Goal: Task Accomplishment & Management: Manage account settings

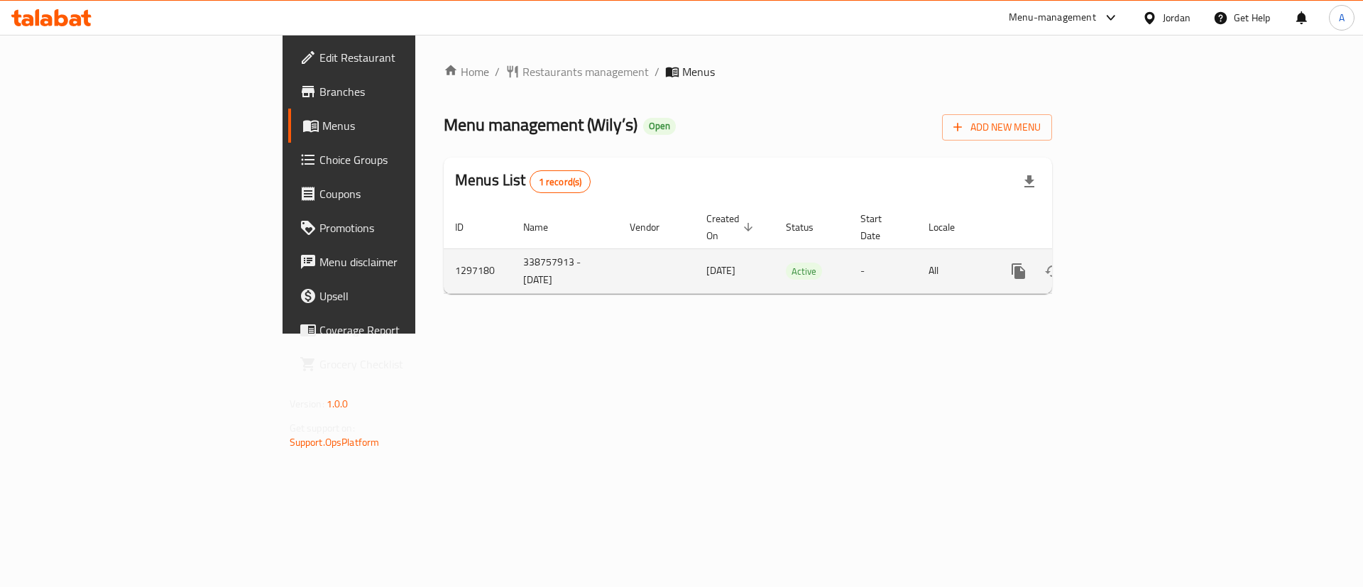
click at [1130, 263] on icon "enhanced table" at bounding box center [1121, 271] width 17 height 17
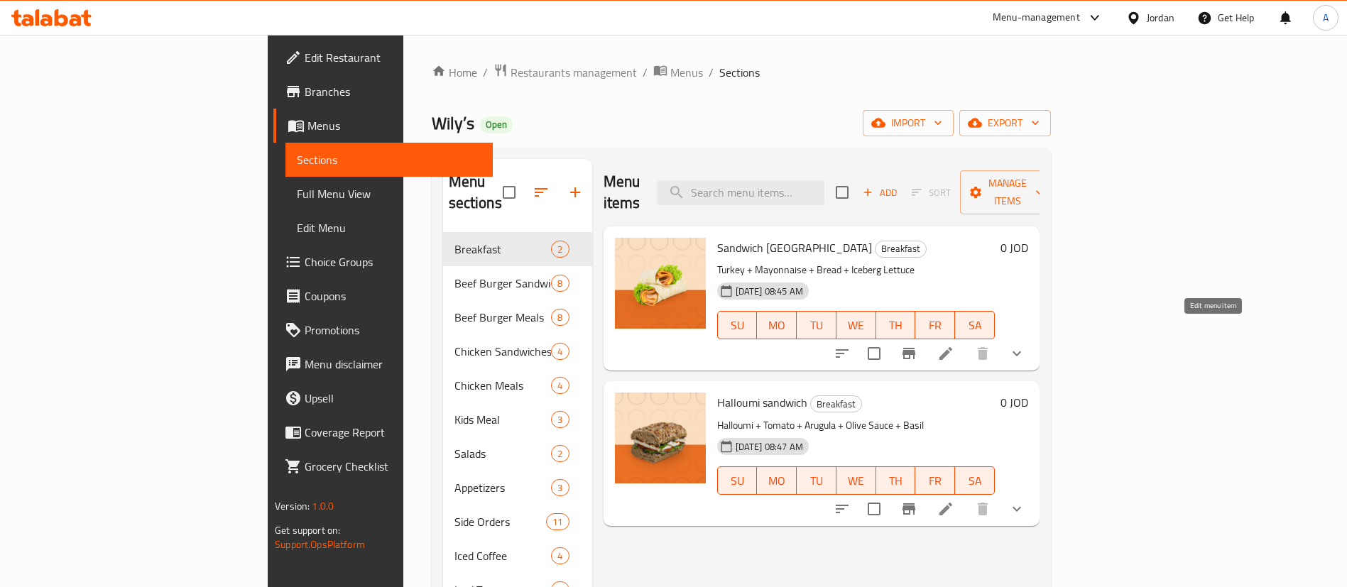
click at [952, 347] on icon at bounding box center [945, 353] width 13 height 13
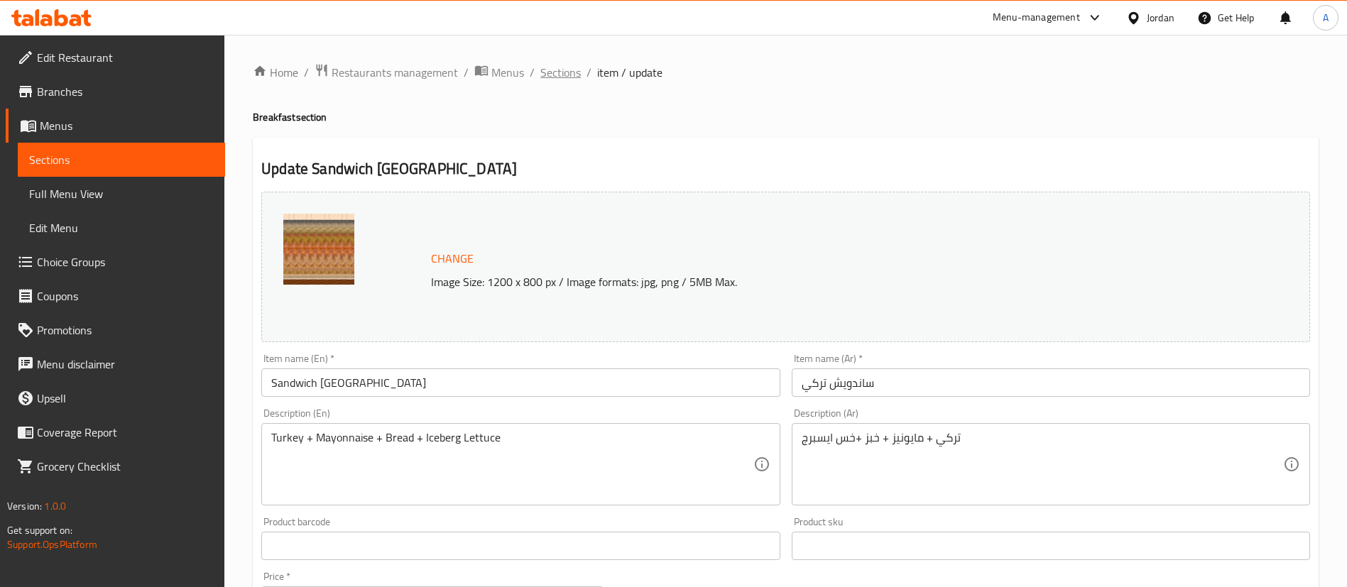
click at [557, 70] on span "Sections" at bounding box center [560, 72] width 40 height 17
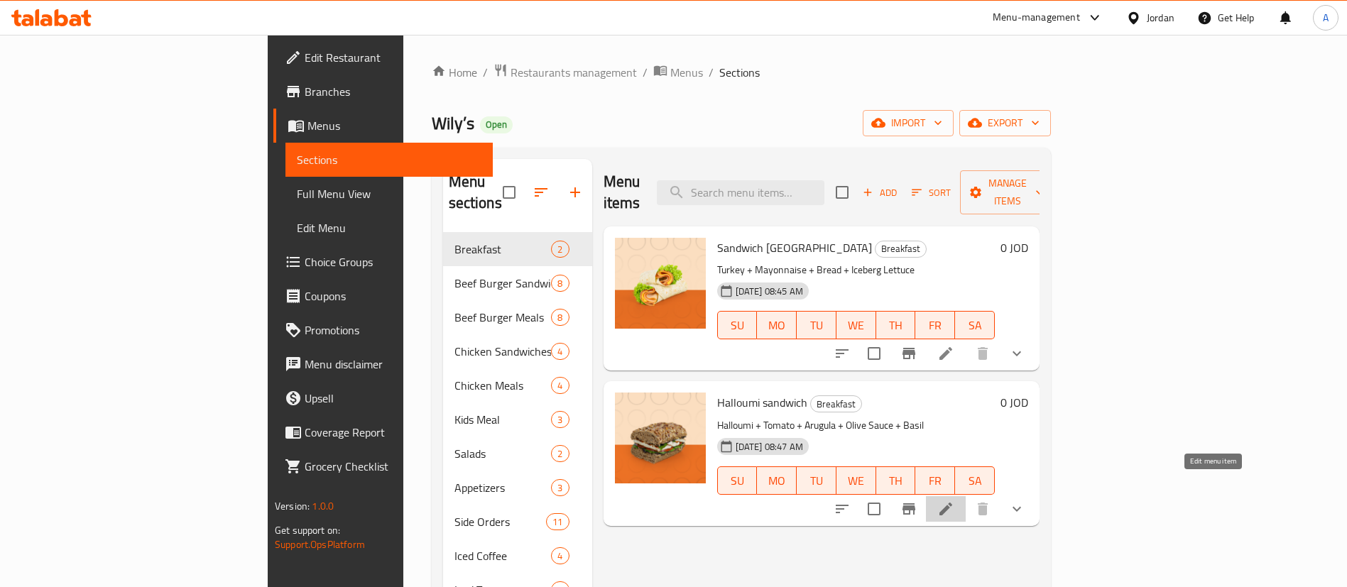
click at [954, 501] on icon at bounding box center [945, 509] width 17 height 17
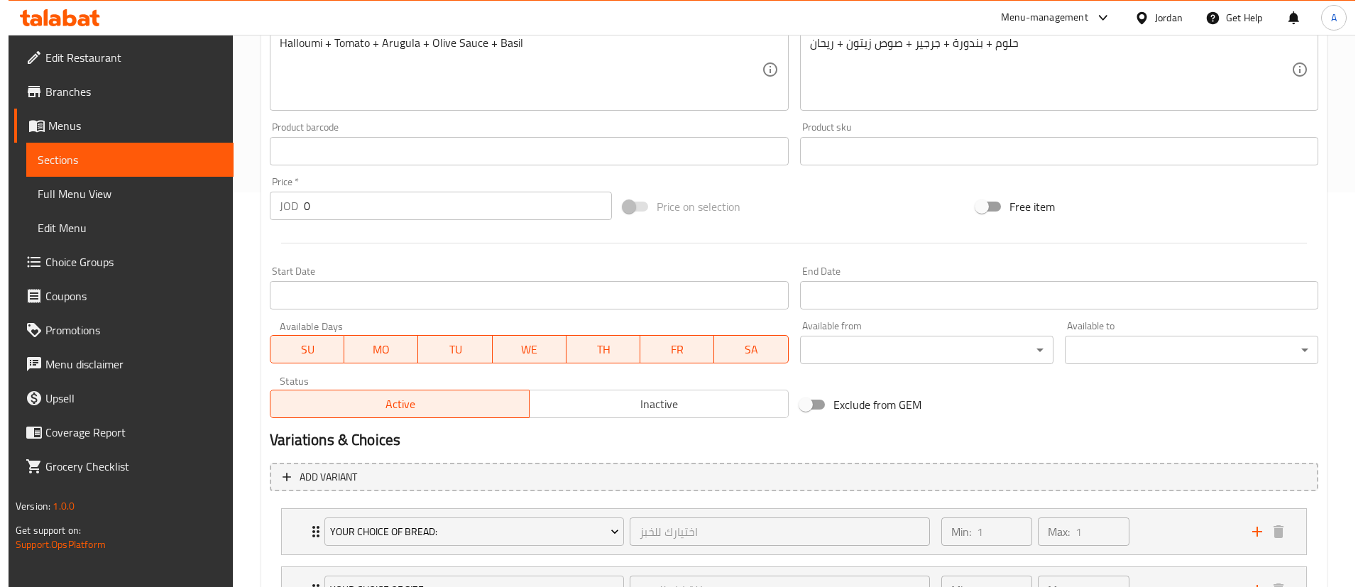
scroll to position [577, 0]
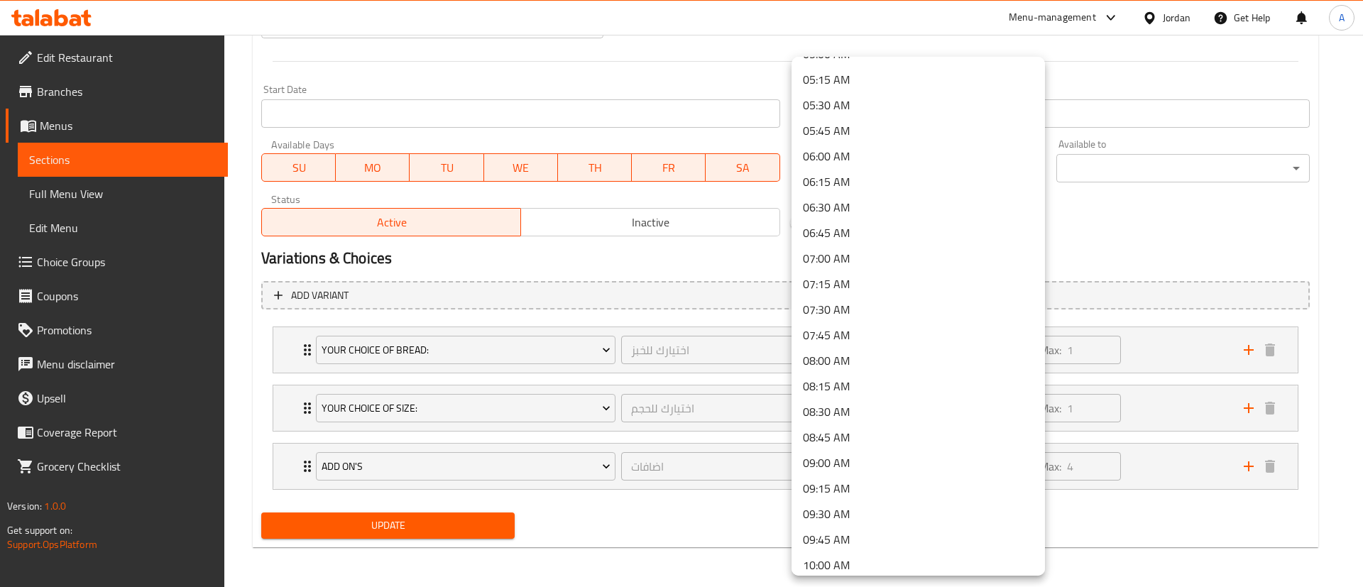
scroll to position [639, 0]
click at [873, 298] on li "08:30 AM" at bounding box center [918, 306] width 253 height 26
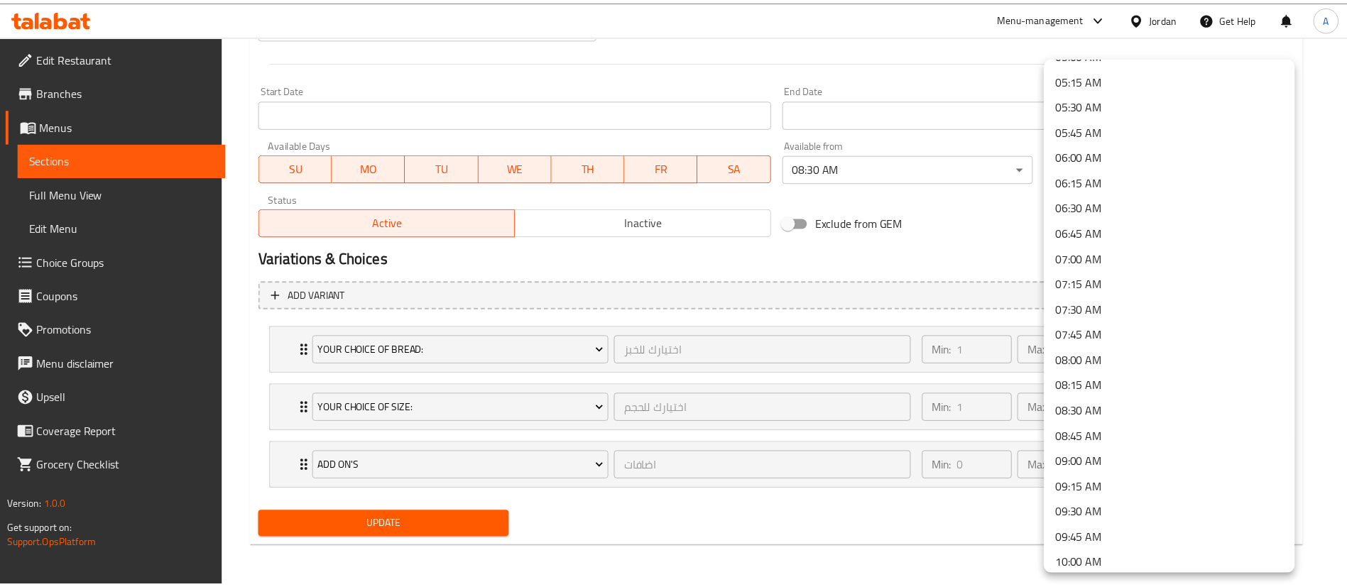
scroll to position [1065, 0]
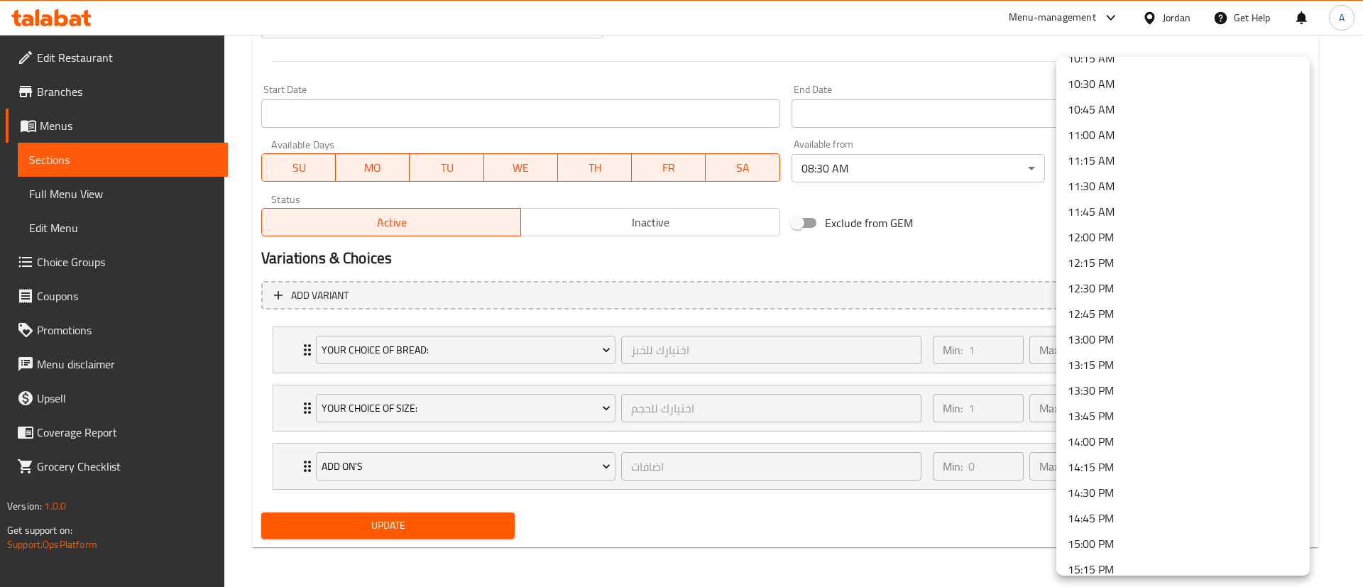
click at [1129, 236] on li "12:00 PM" at bounding box center [1182, 237] width 253 height 26
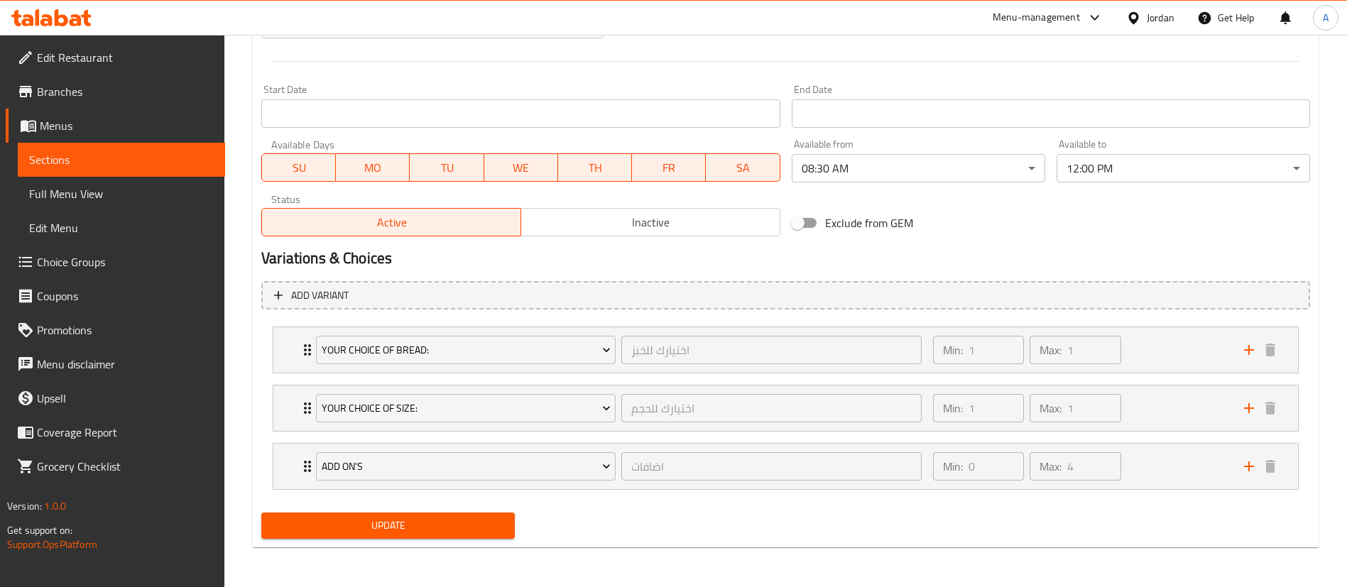
drag, startPoint x: 458, startPoint y: 509, endPoint x: 447, endPoint y: 522, distance: 16.6
click at [458, 510] on div "Update" at bounding box center [388, 526] width 265 height 38
drag, startPoint x: 447, startPoint y: 522, endPoint x: 479, endPoint y: 487, distance: 47.2
click at [450, 522] on span "Update" at bounding box center [388, 526] width 231 height 18
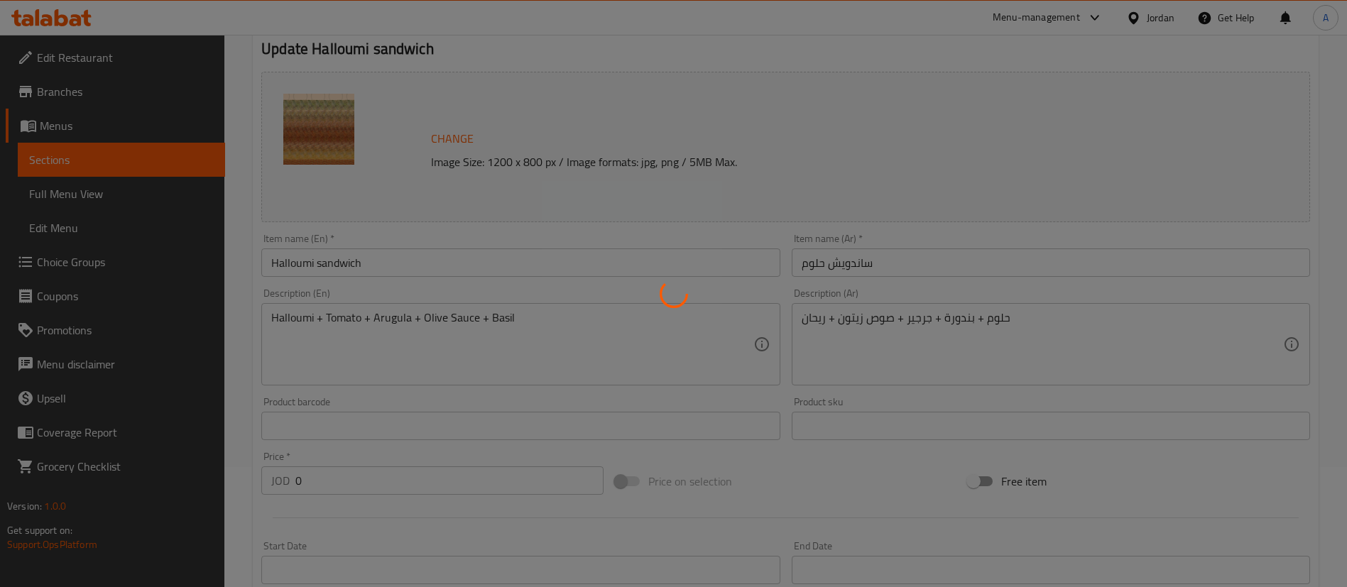
scroll to position [0, 0]
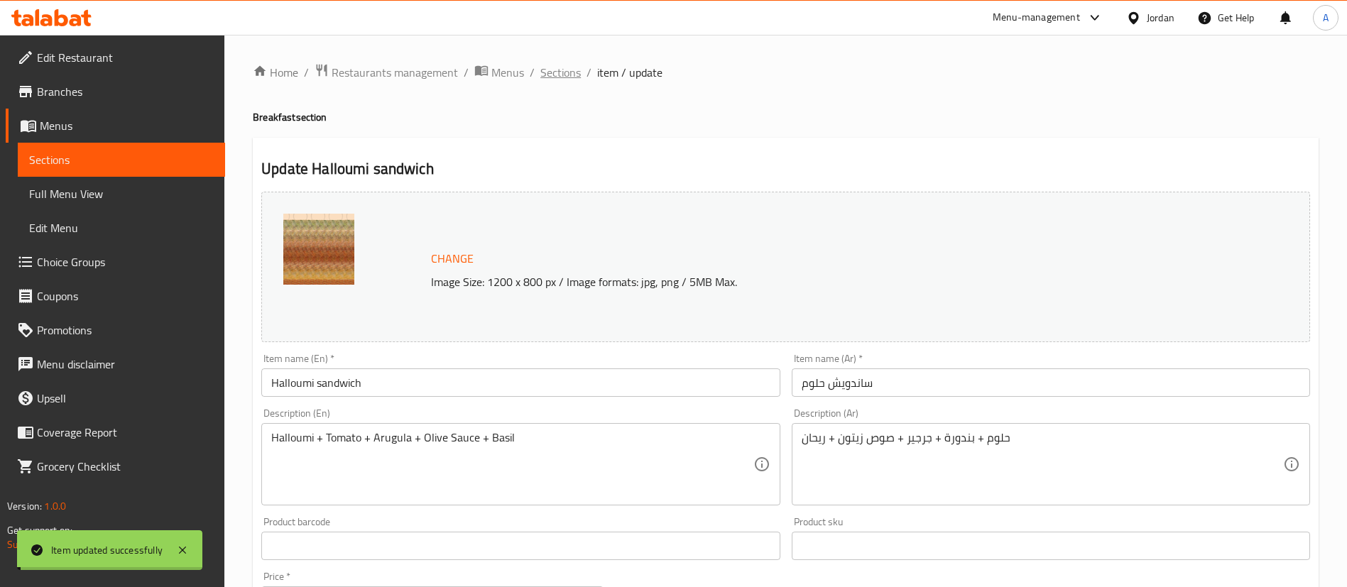
click at [557, 67] on span "Sections" at bounding box center [560, 72] width 40 height 17
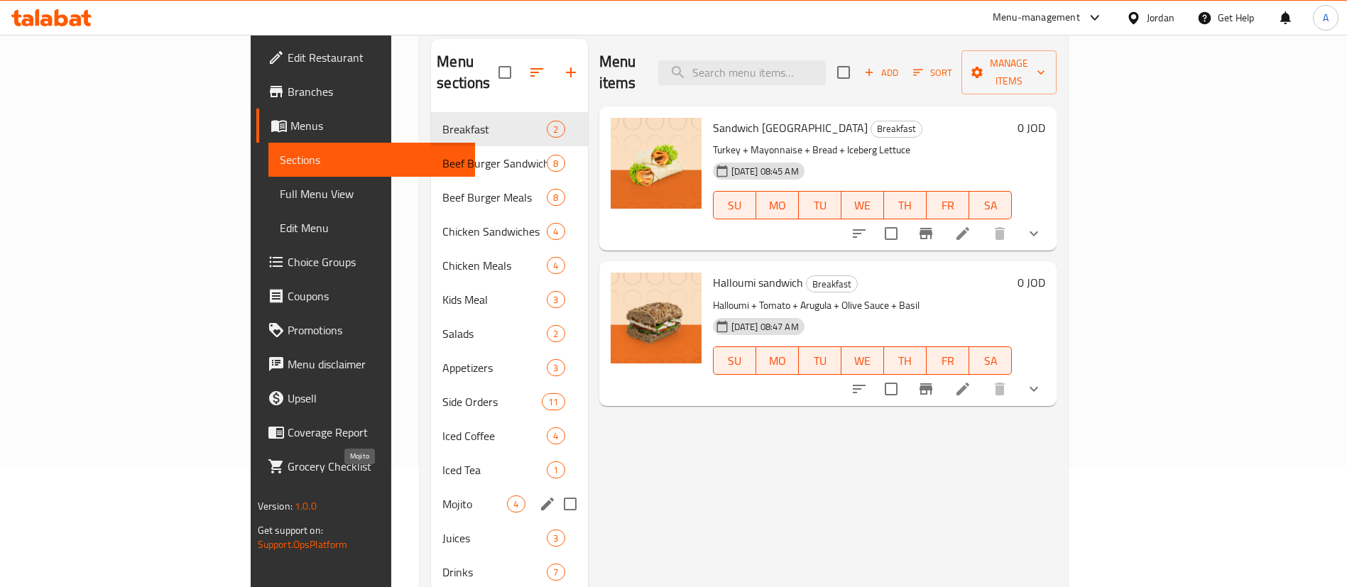
scroll to position [199, 0]
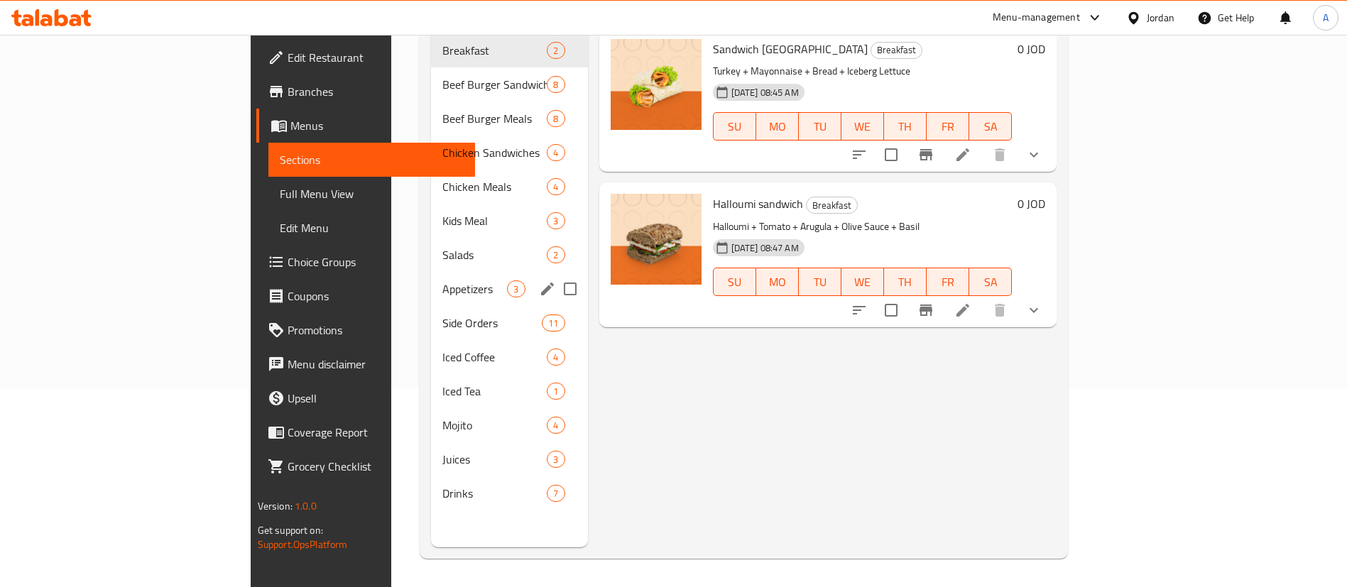
click at [431, 272] on div "Appetizers 3" at bounding box center [509, 289] width 156 height 34
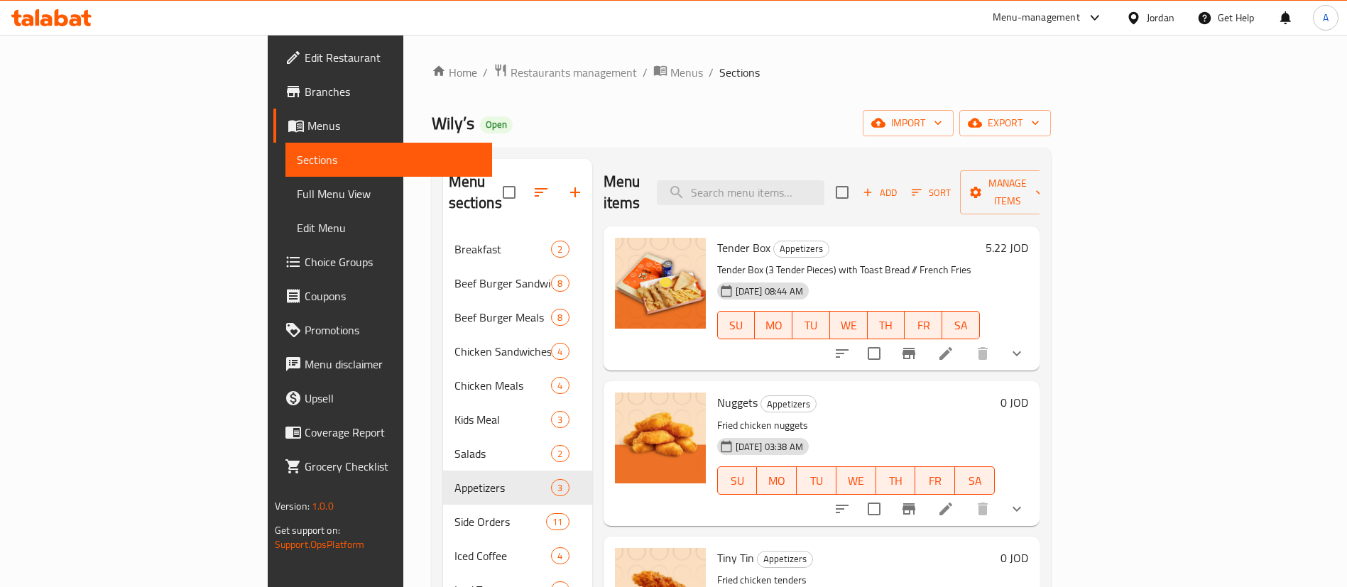
click at [902, 187] on button "Add" at bounding box center [879, 193] width 45 height 22
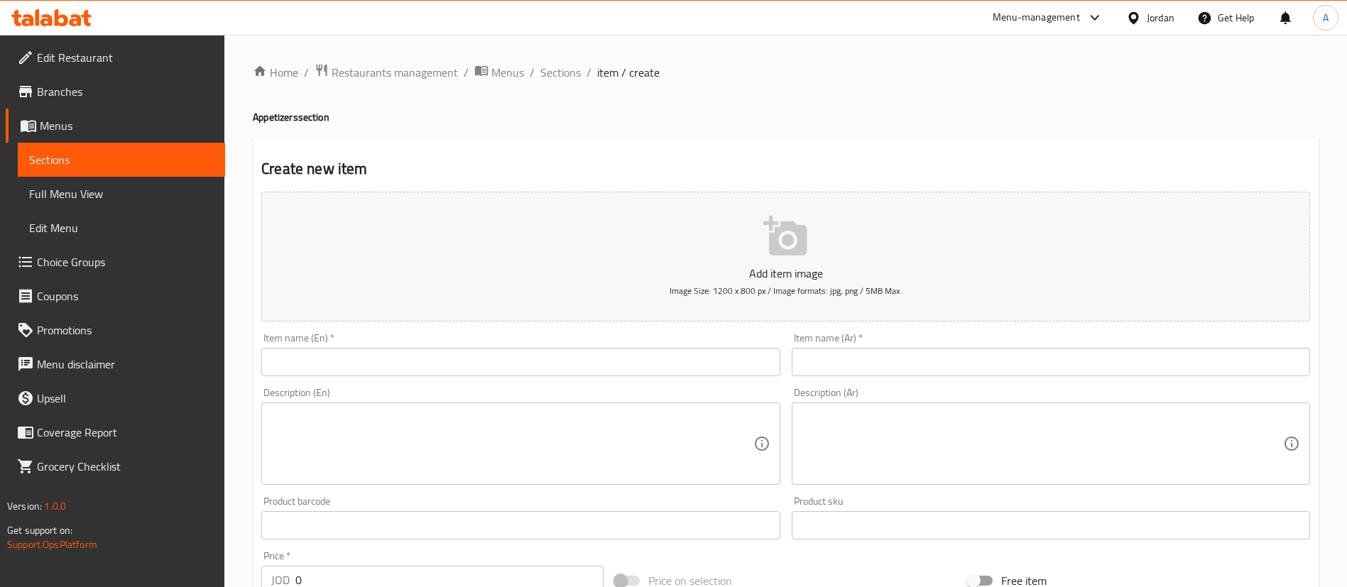
click at [317, 440] on textarea at bounding box center [511, 443] width 481 height 67
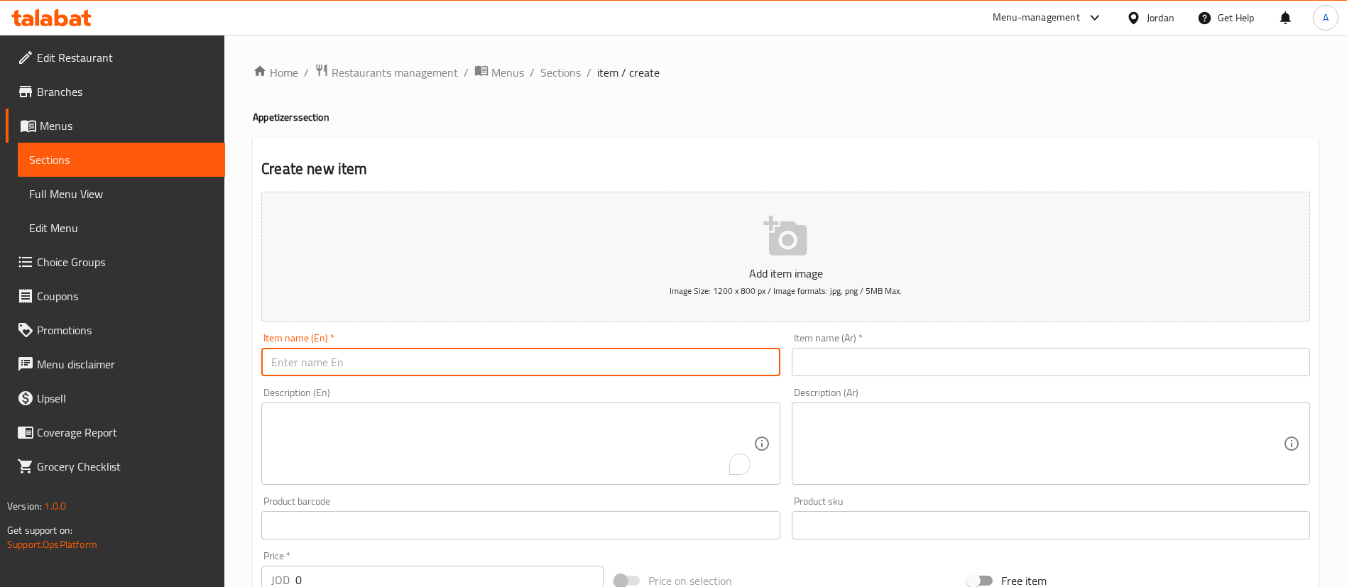
click at [330, 366] on input "text" at bounding box center [520, 362] width 518 height 28
click at [332, 421] on div "Description (En)" at bounding box center [520, 444] width 518 height 82
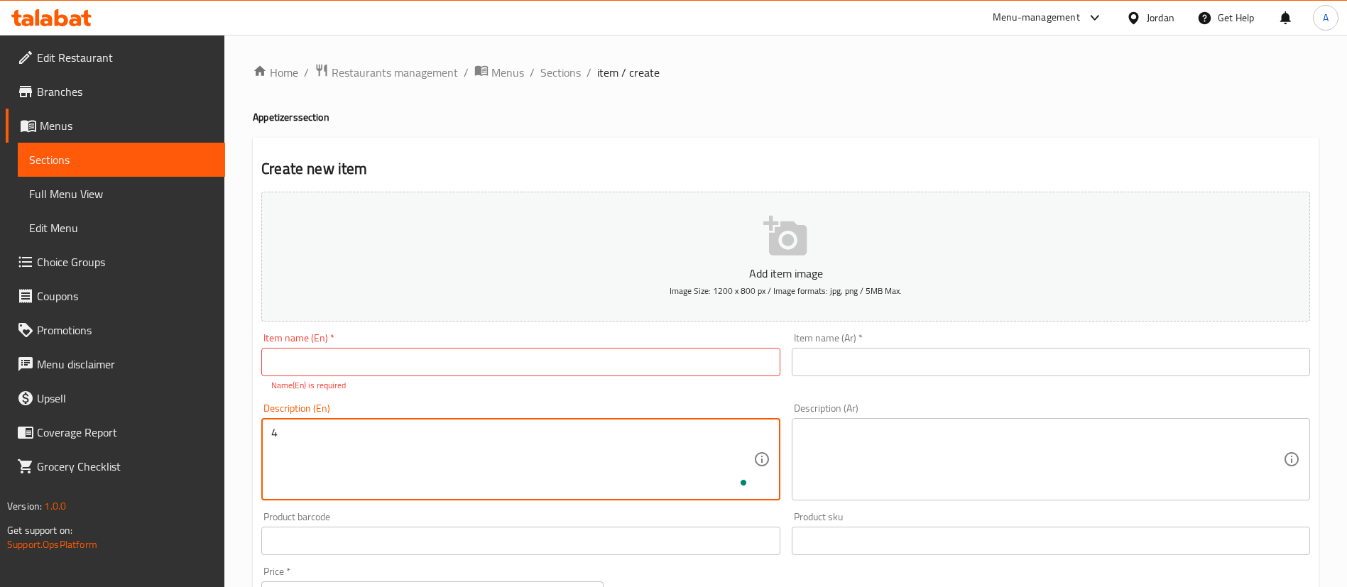
type textarea "4"
type textarea "4 Pieces"
click at [824, 432] on textarea at bounding box center [1042, 459] width 481 height 67
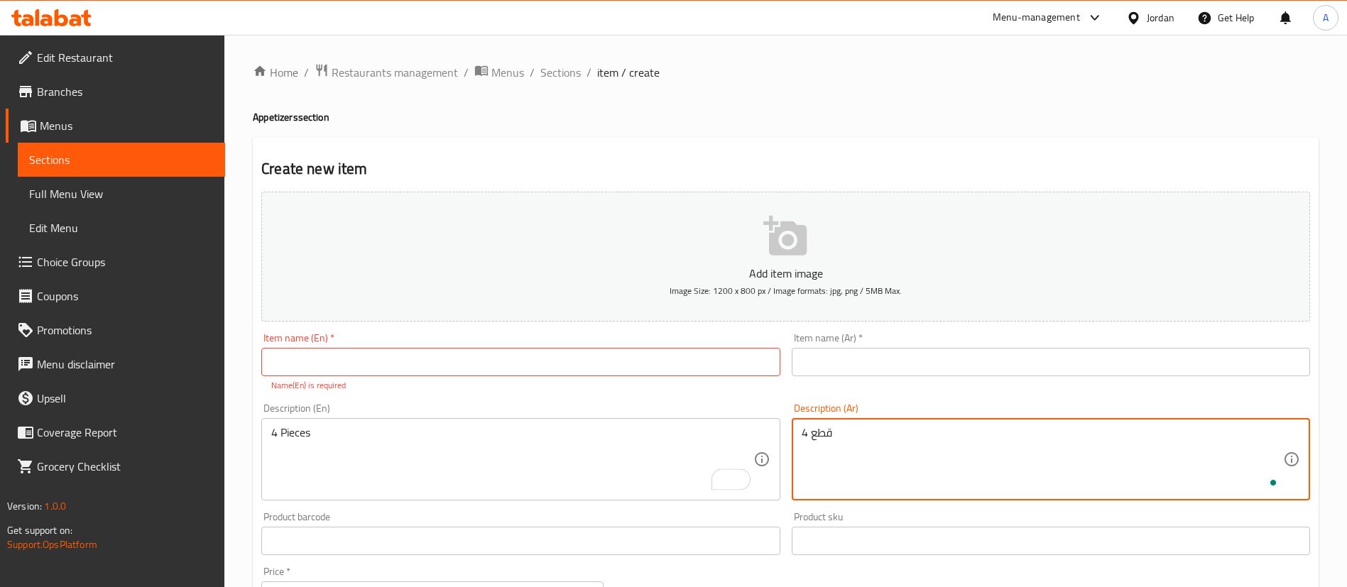
type textarea "4 قطع"
click at [723, 361] on input "text" at bounding box center [520, 362] width 518 height 28
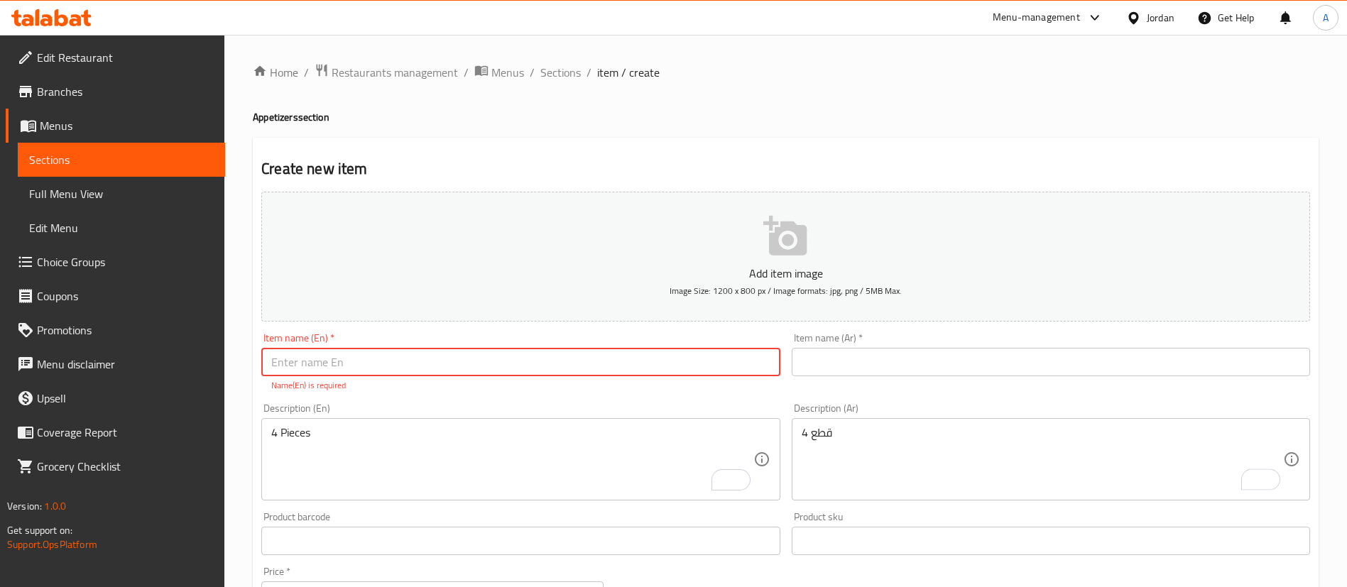
type input "ص"
drag, startPoint x: 454, startPoint y: 354, endPoint x: 107, endPoint y: 322, distance: 348.0
click at [160, 337] on div "Edit Restaurant Branches Menus Sections Full Menu View Edit Menu Choice Groups …" at bounding box center [673, 527] width 1347 height 984
type input "Wily's Jalapeno"
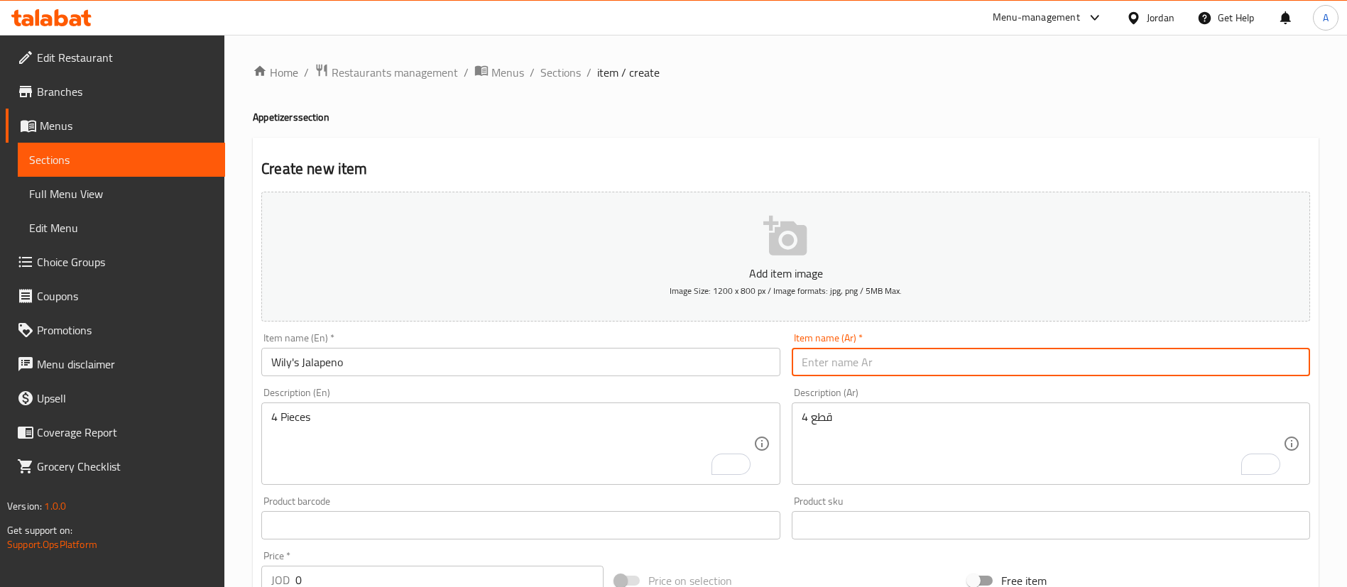
click at [878, 361] on input "text" at bounding box center [1051, 362] width 518 height 28
paste input "جالابينو ويلي"
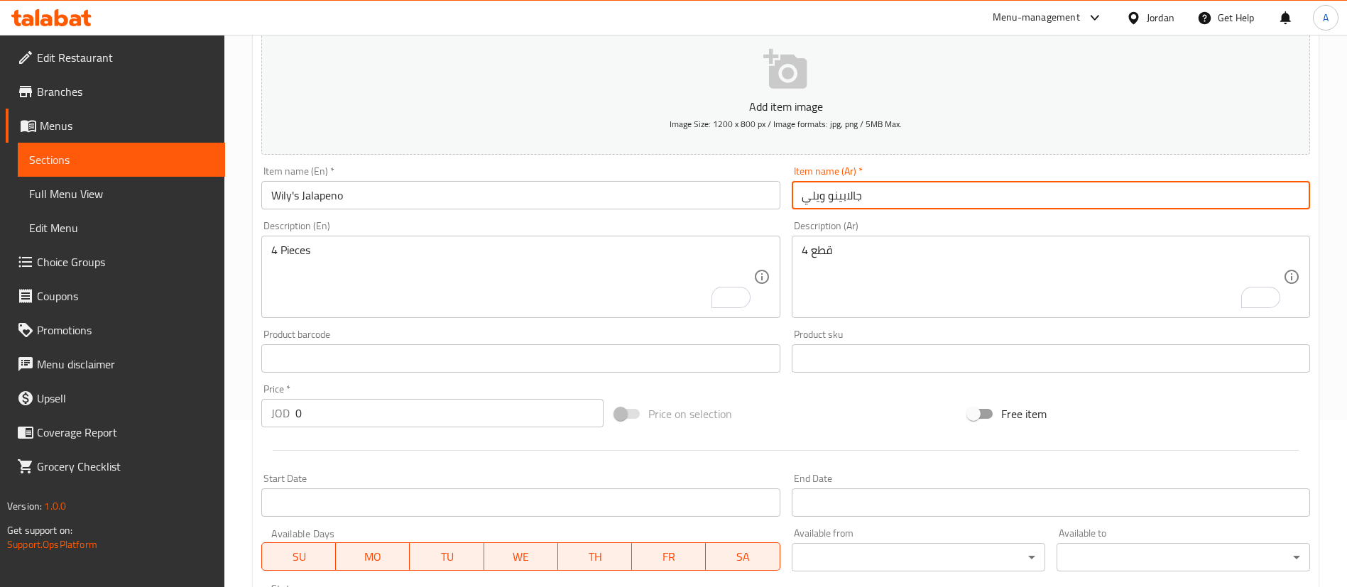
scroll to position [213, 0]
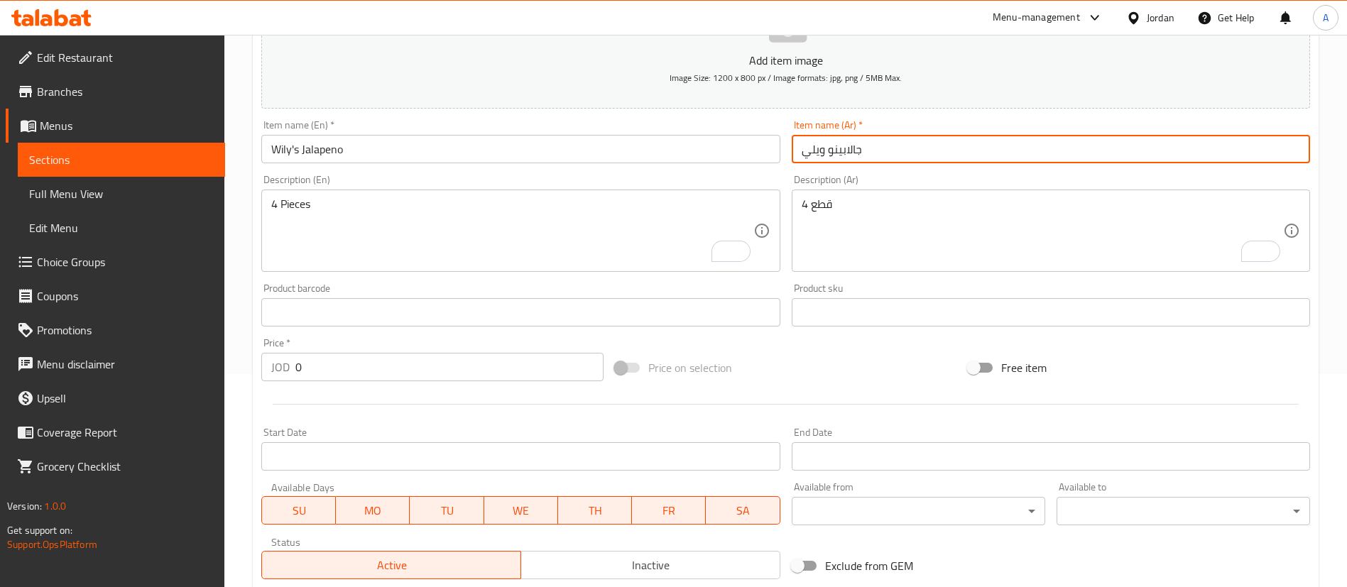
type input "جالابينو ويلي"
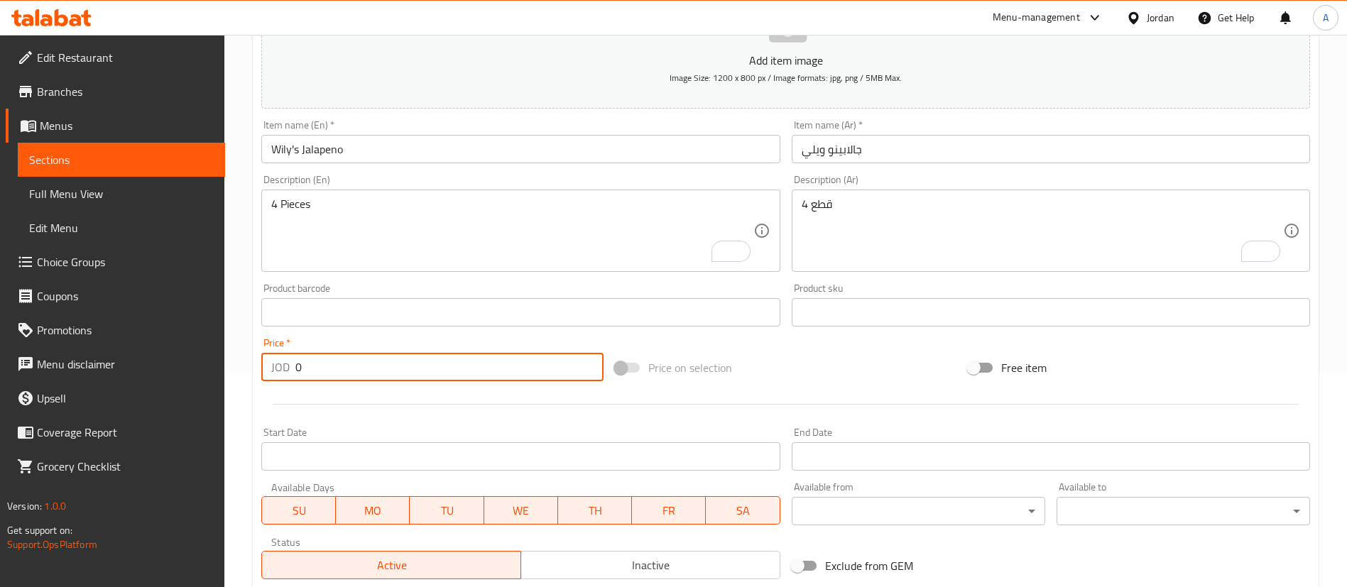
drag, startPoint x: 331, startPoint y: 362, endPoint x: 287, endPoint y: 380, distance: 47.5
click at [287, 380] on div "JOD 0 Price *" at bounding box center [432, 367] width 342 height 28
click at [324, 374] on input "2" at bounding box center [449, 367] width 308 height 28
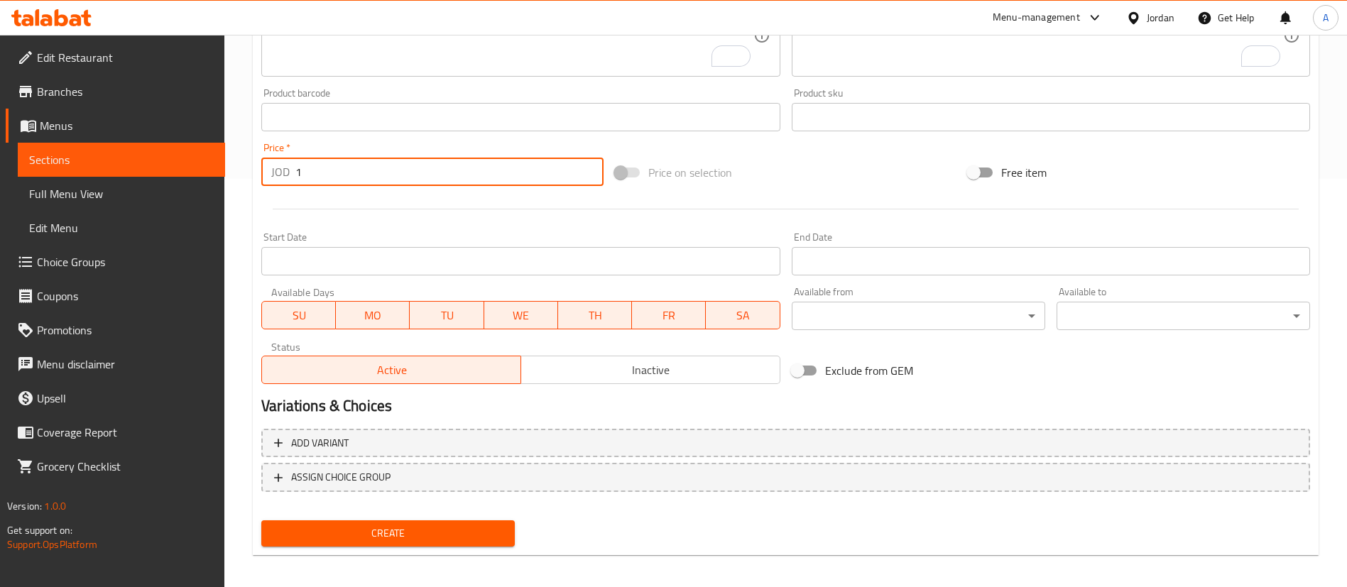
scroll to position [416, 0]
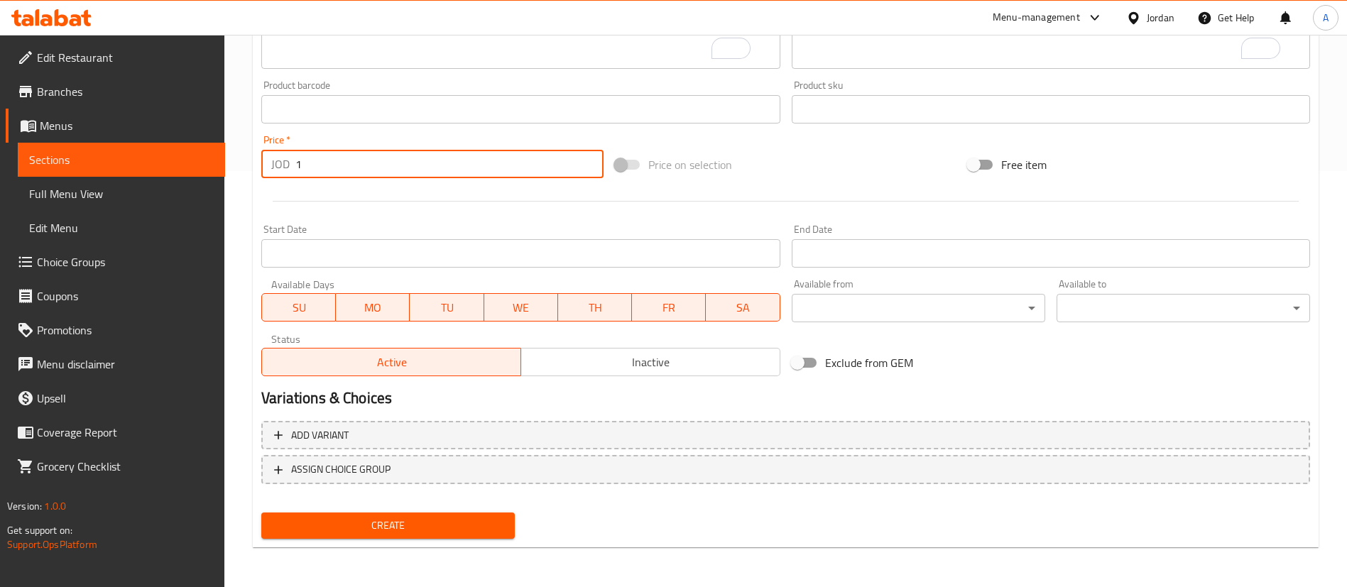
type input "1"
drag, startPoint x: 456, startPoint y: 518, endPoint x: 518, endPoint y: 390, distance: 141.3
click at [456, 517] on span "Create" at bounding box center [388, 526] width 231 height 18
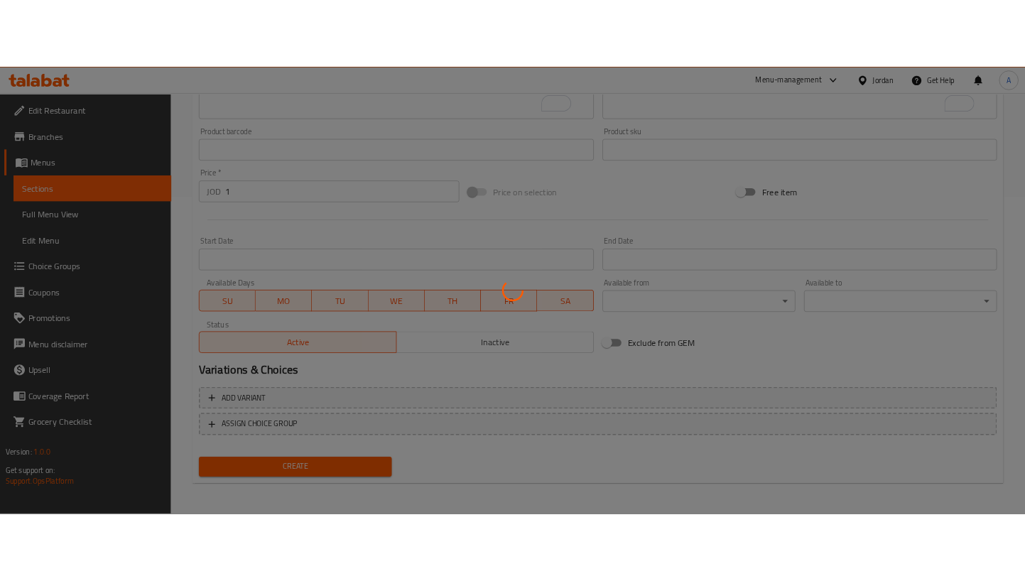
scroll to position [0, 0]
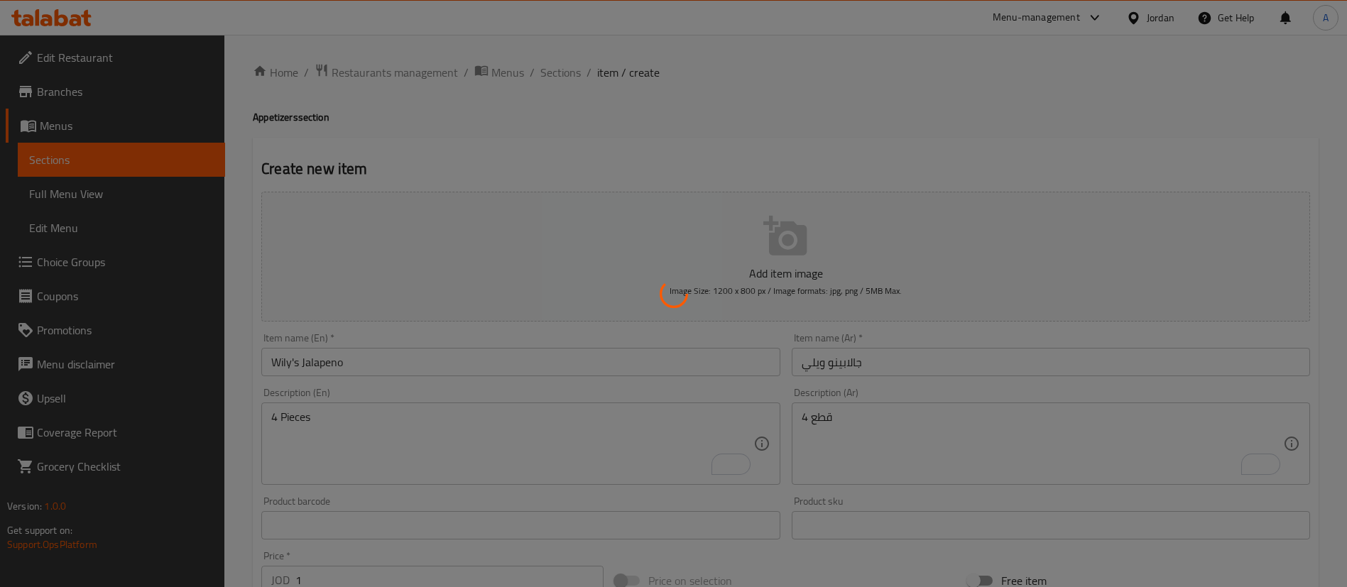
type input "0"
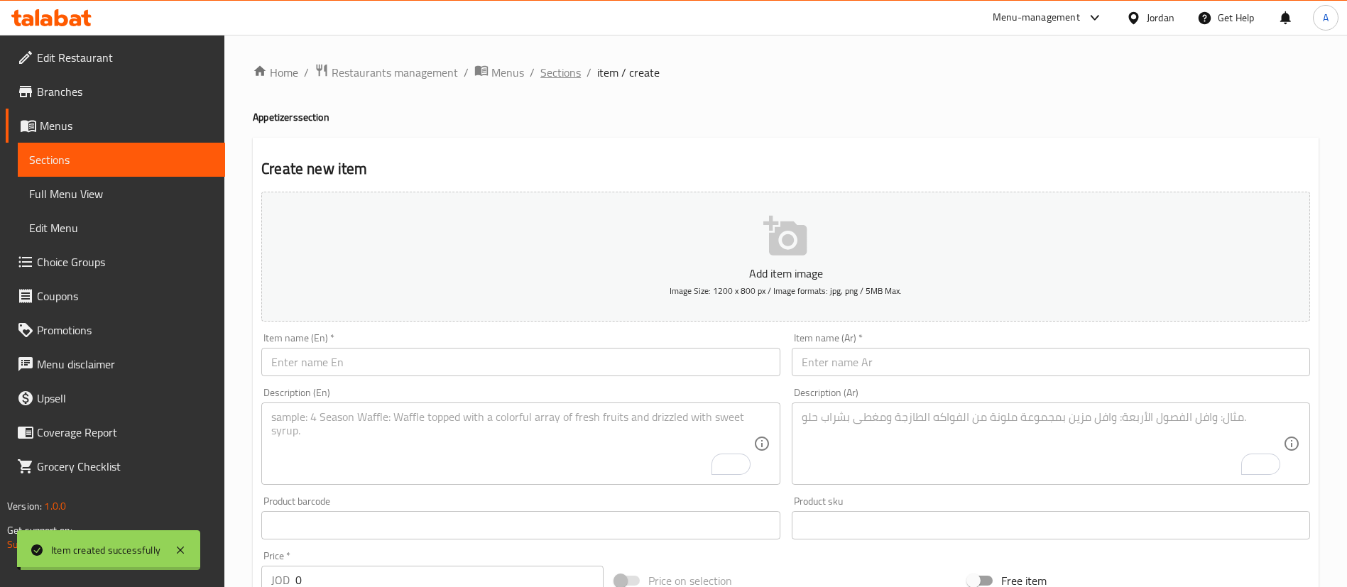
click at [563, 77] on span "Sections" at bounding box center [560, 72] width 40 height 17
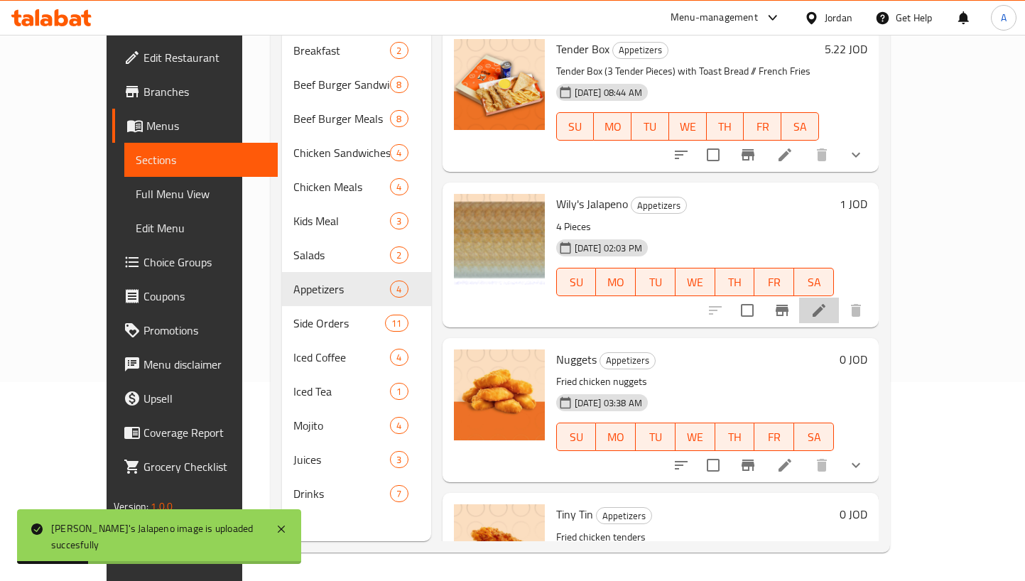
click at [839, 297] on li at bounding box center [819, 310] width 40 height 26
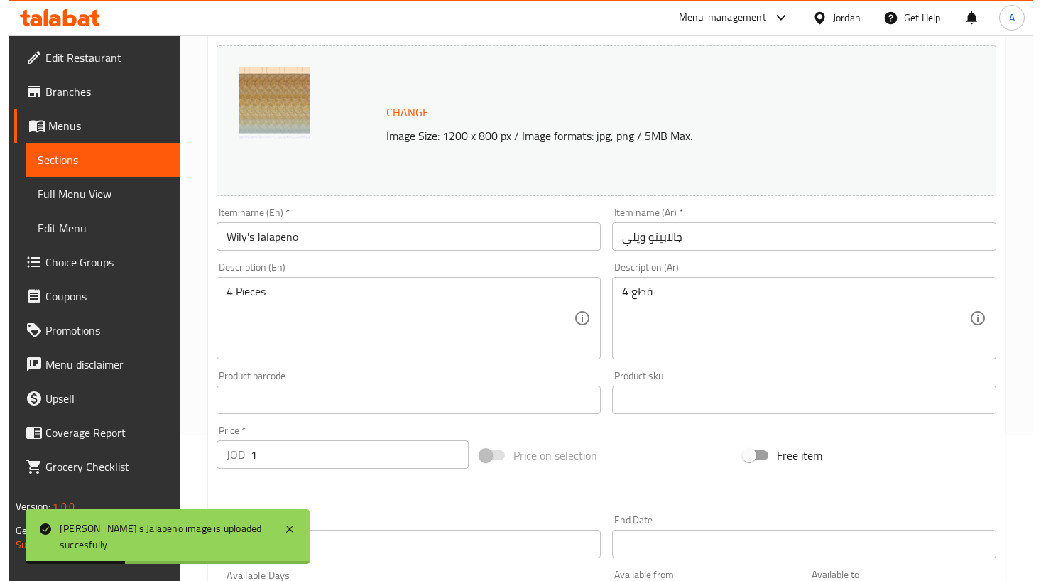
scroll to position [443, 0]
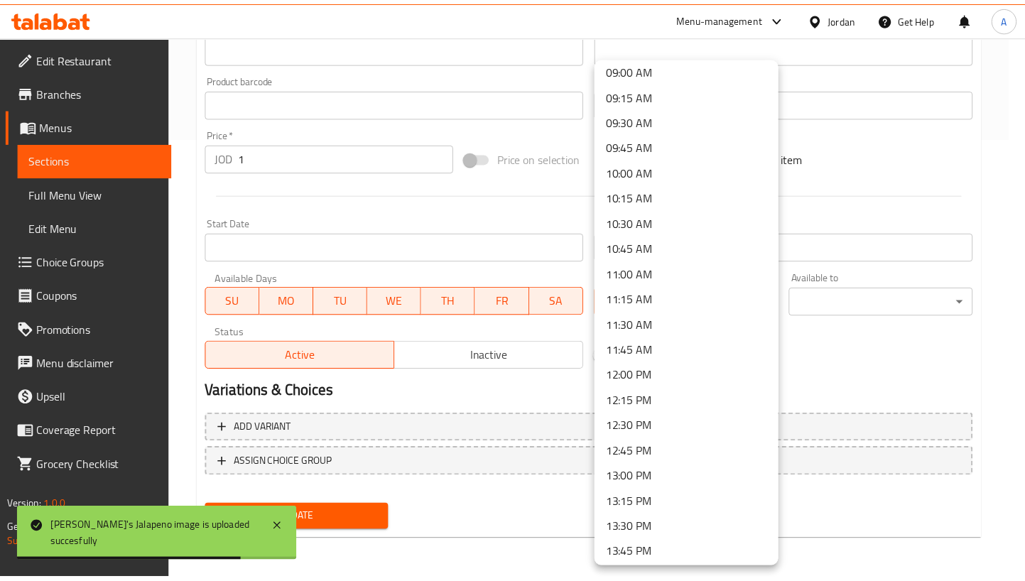
scroll to position [958, 0]
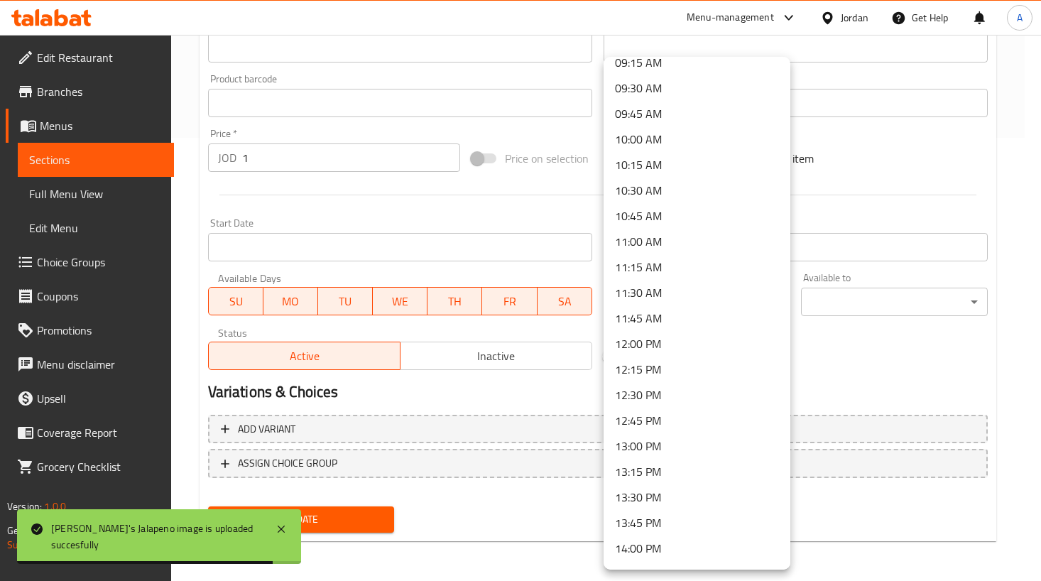
drag, startPoint x: 665, startPoint y: 342, endPoint x: 799, endPoint y: 306, distance: 138.8
click at [665, 342] on li "12:00 PM" at bounding box center [696, 344] width 187 height 26
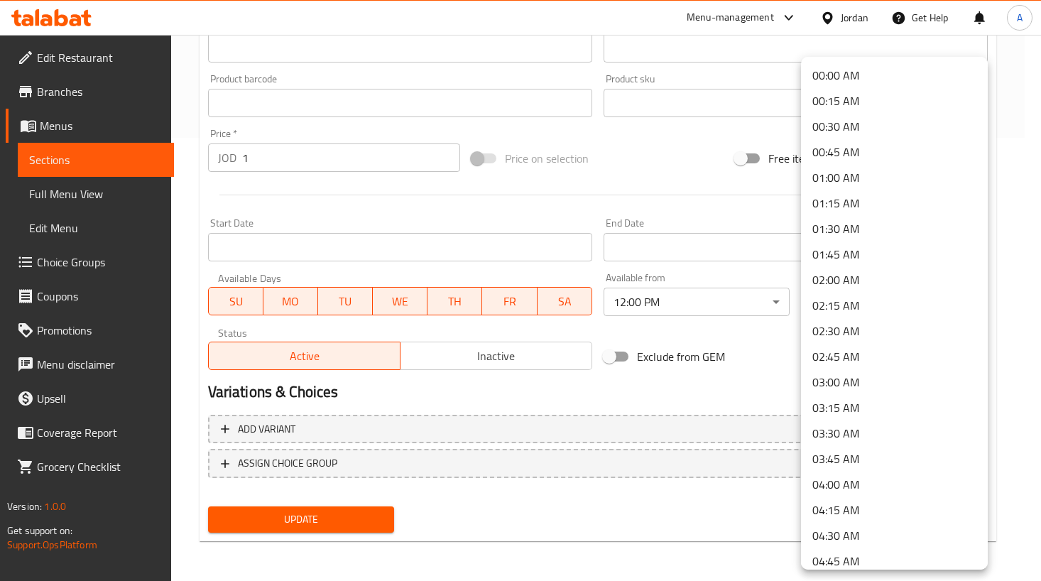
click at [839, 351] on li "02:45 AM" at bounding box center [894, 357] width 187 height 26
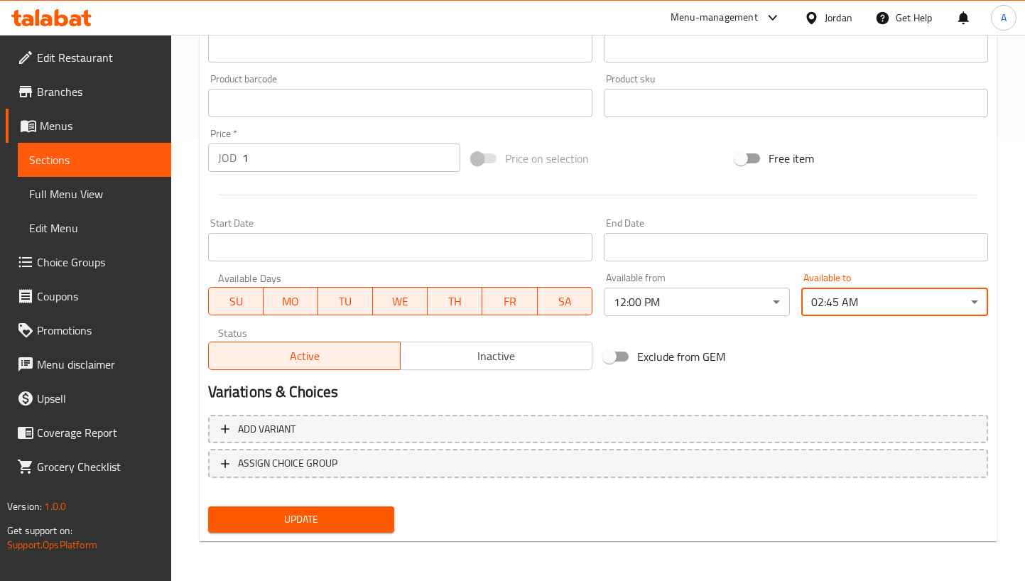
click at [346, 530] on button "Update" at bounding box center [301, 519] width 187 height 26
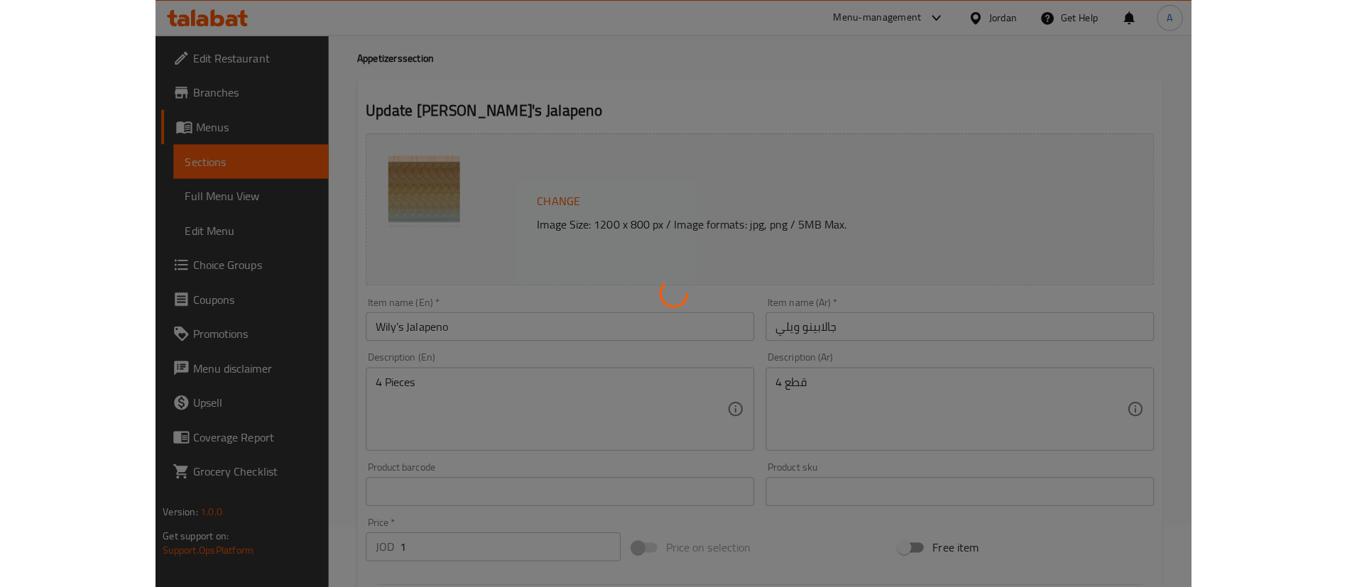
scroll to position [0, 0]
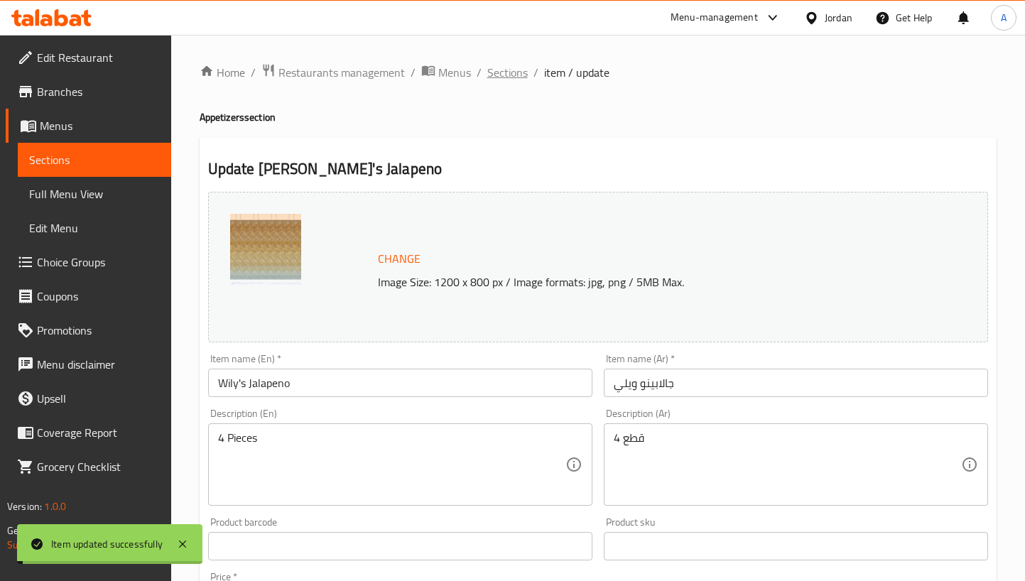
click at [524, 80] on span "Sections" at bounding box center [507, 72] width 40 height 17
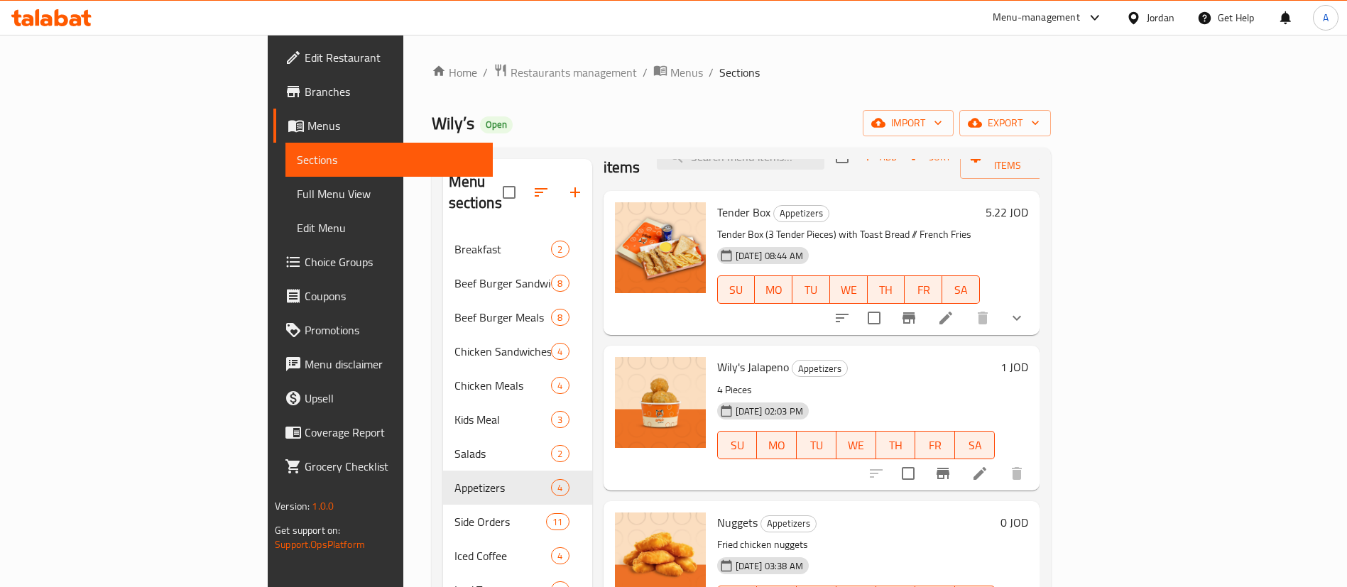
scroll to position [69, 0]
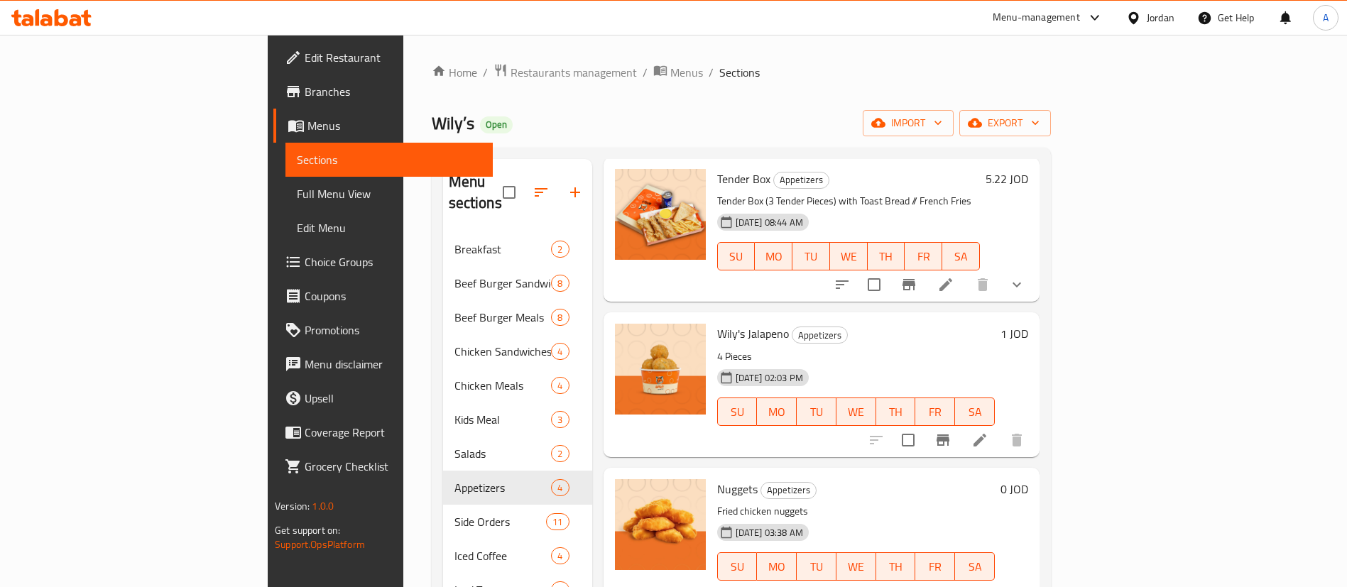
click at [1028, 324] on h6 "1 JOD" at bounding box center [1014, 334] width 28 height 20
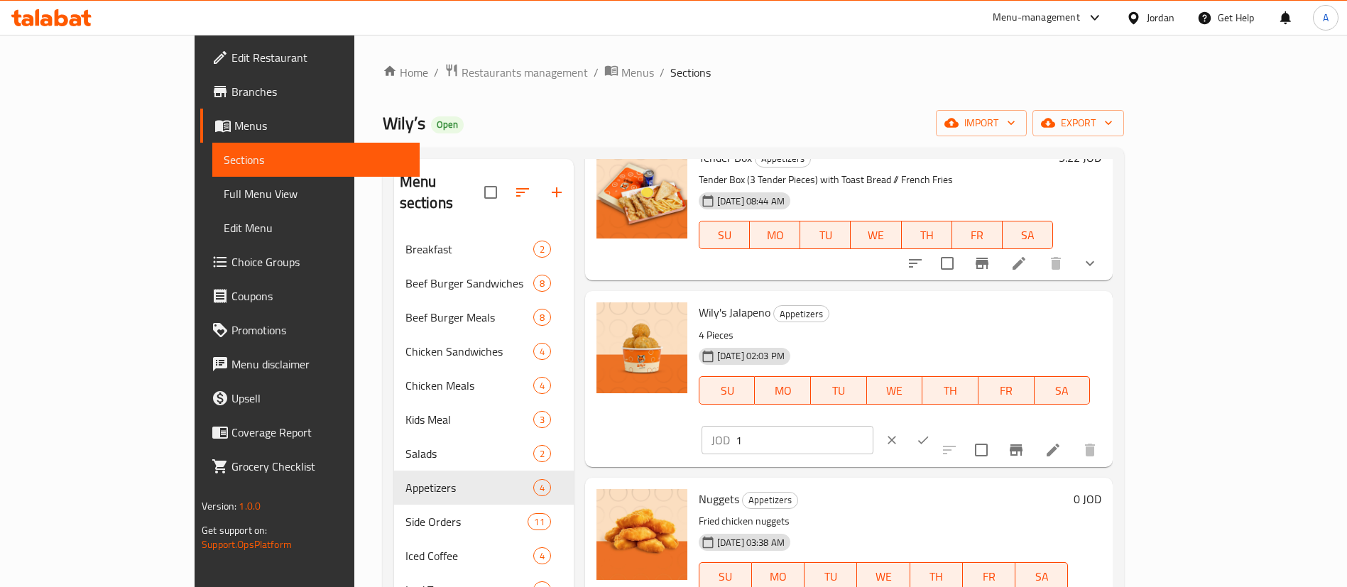
click at [873, 426] on input "1" at bounding box center [805, 440] width 138 height 28
type input "2.32"
drag, startPoint x: 1254, startPoint y: 313, endPoint x: 1245, endPoint y: 313, distance: 8.5
click at [930, 433] on icon "ok" at bounding box center [923, 440] width 14 height 14
